Goal: Find specific page/section: Find specific page/section

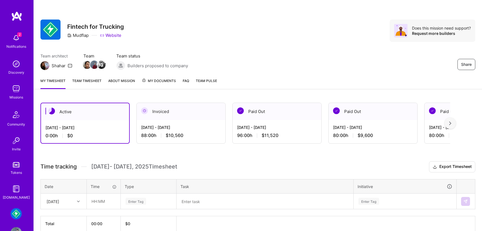
click at [20, 94] on div "Missions" at bounding box center [16, 97] width 14 height 6
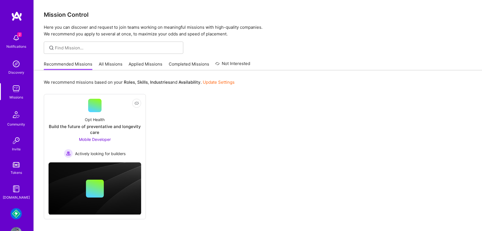
click at [15, 211] on img at bounding box center [16, 213] width 11 height 11
